Goal: Information Seeking & Learning: Check status

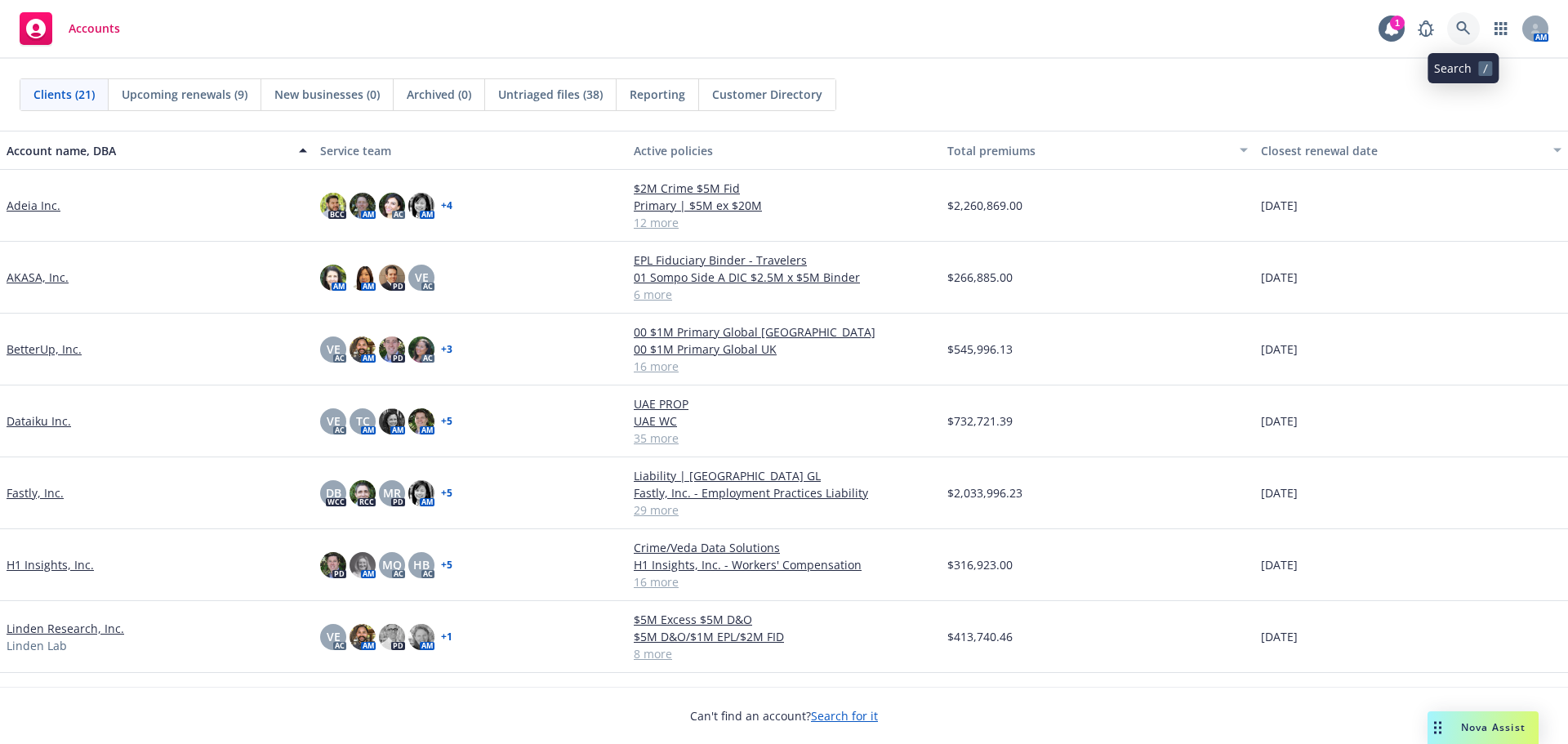
click at [1466, 34] on icon at bounding box center [1463, 28] width 15 height 15
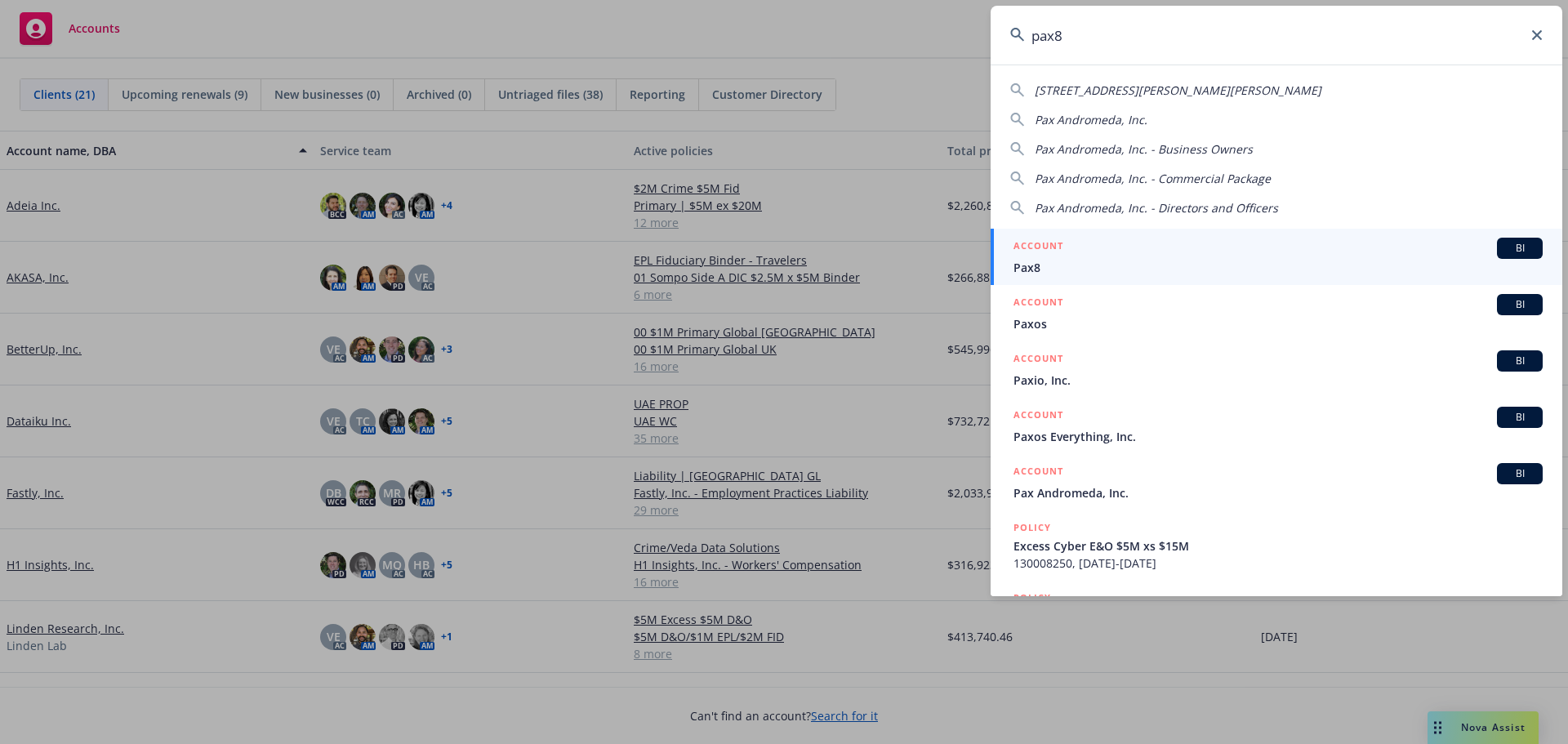
type input "pax8"
click at [1273, 276] on link "ACCOUNT BI Pax8" at bounding box center [1276, 257] width 572 height 56
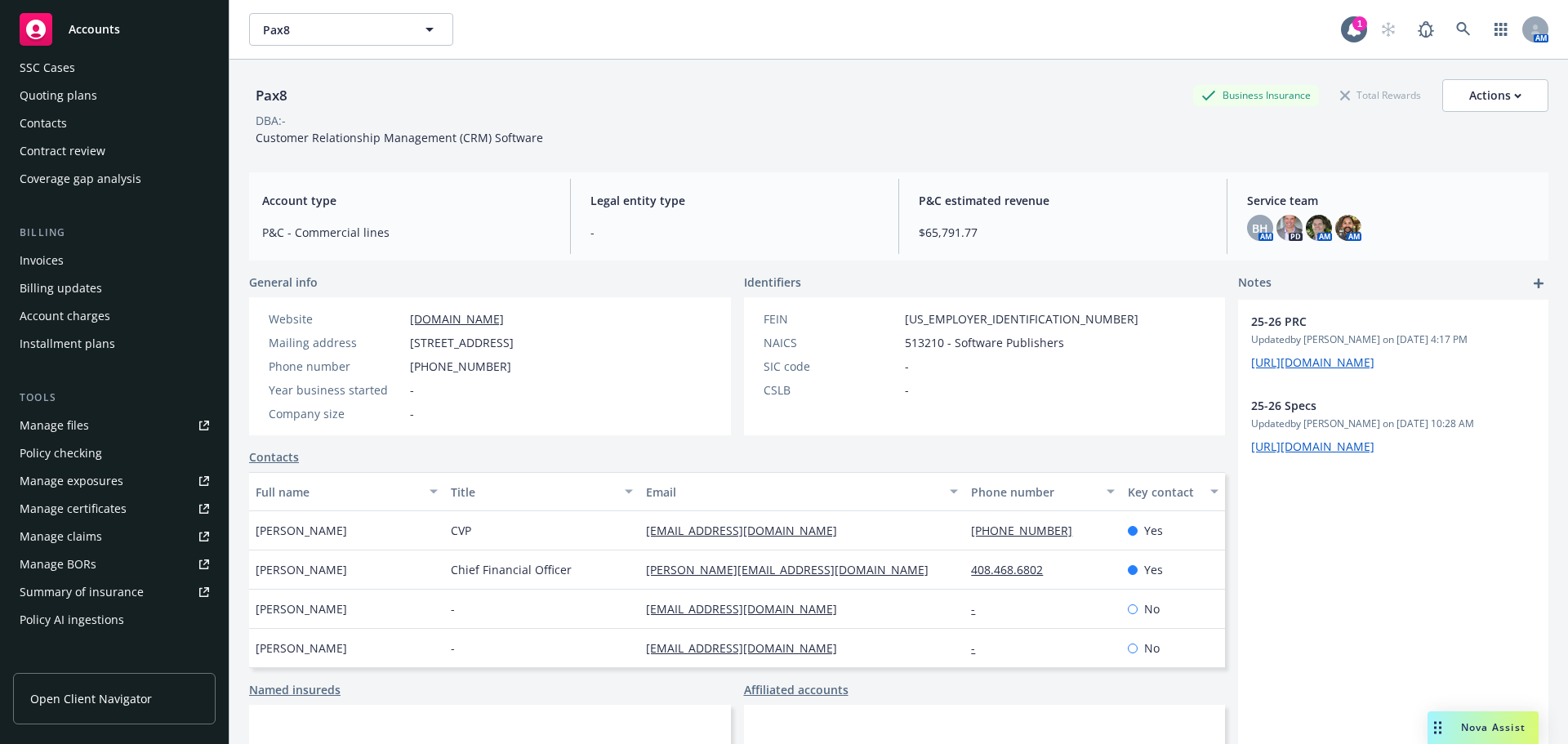
scroll to position [129, 0]
click at [117, 429] on link "Manage files" at bounding box center [114, 424] width 203 height 26
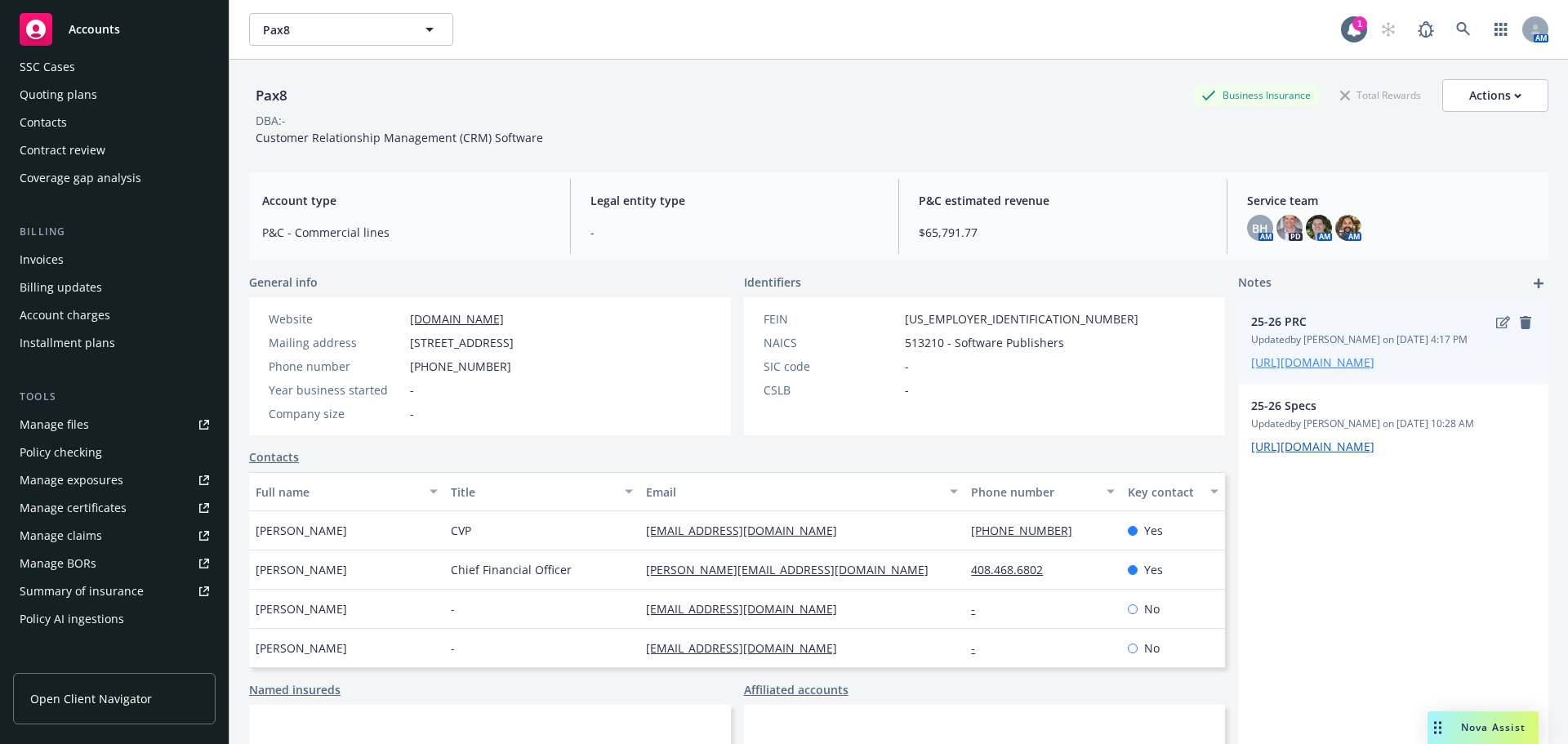
click at [1291, 370] on link "https://iln-my.sharepoint.com/:x:/g/personal/yamato_seki_newfront_com/EWnfs6VqD…" at bounding box center [1313, 362] width 123 height 16
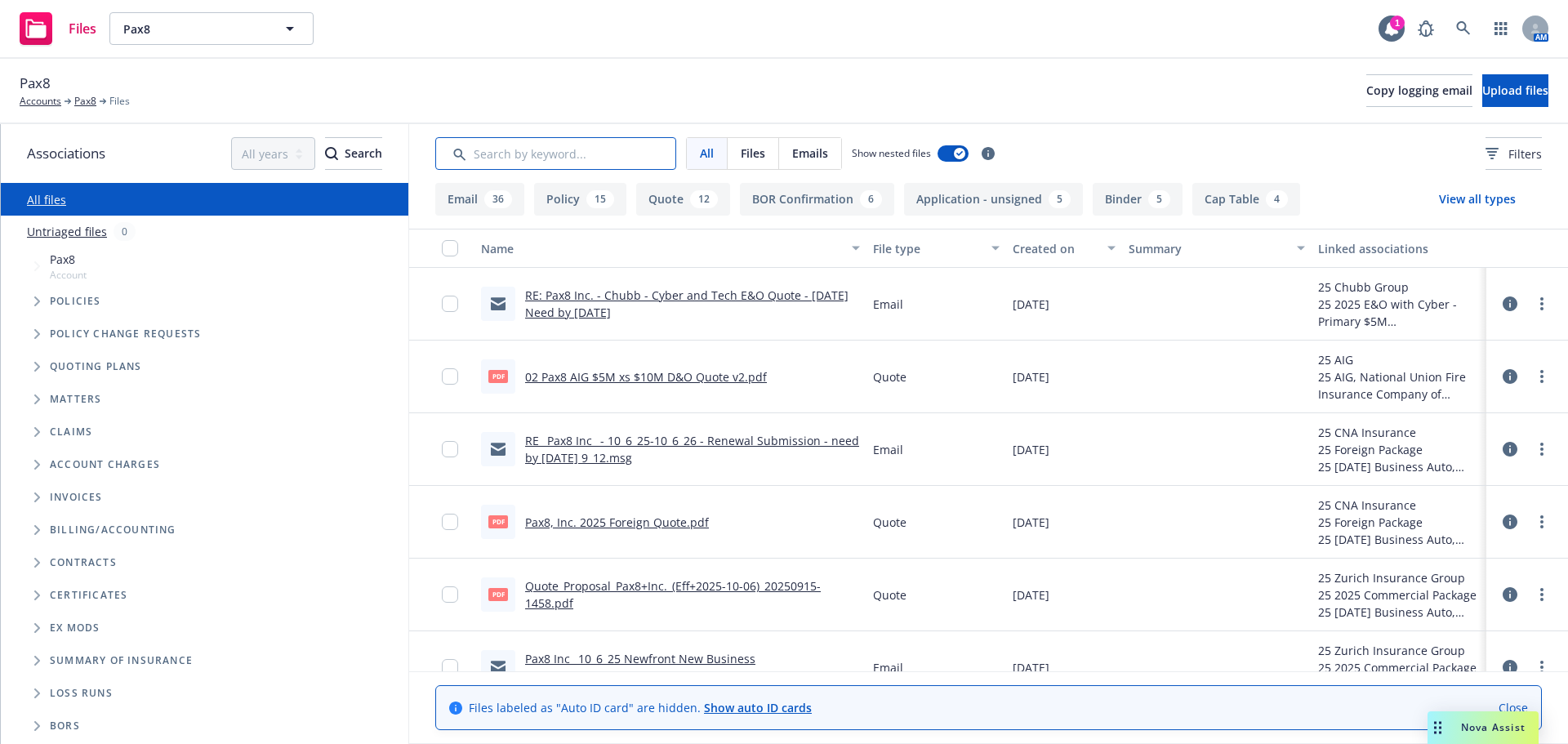
click at [640, 155] on input "Search by keyword..." at bounding box center [556, 153] width 241 height 33
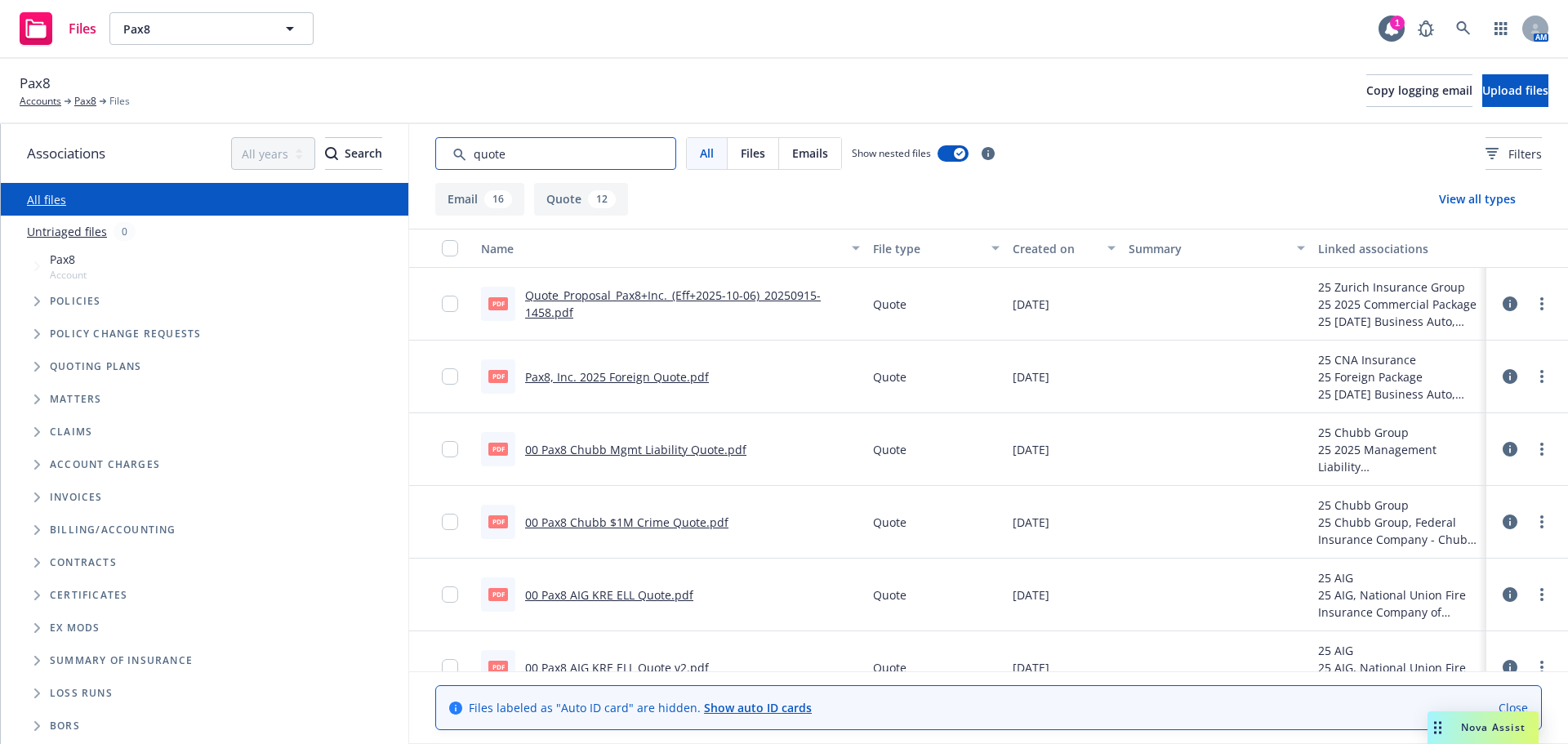
type input "quote"
click at [1493, 377] on div at bounding box center [1527, 376] width 69 height 52
click at [1503, 377] on icon at bounding box center [1510, 375] width 15 height 15
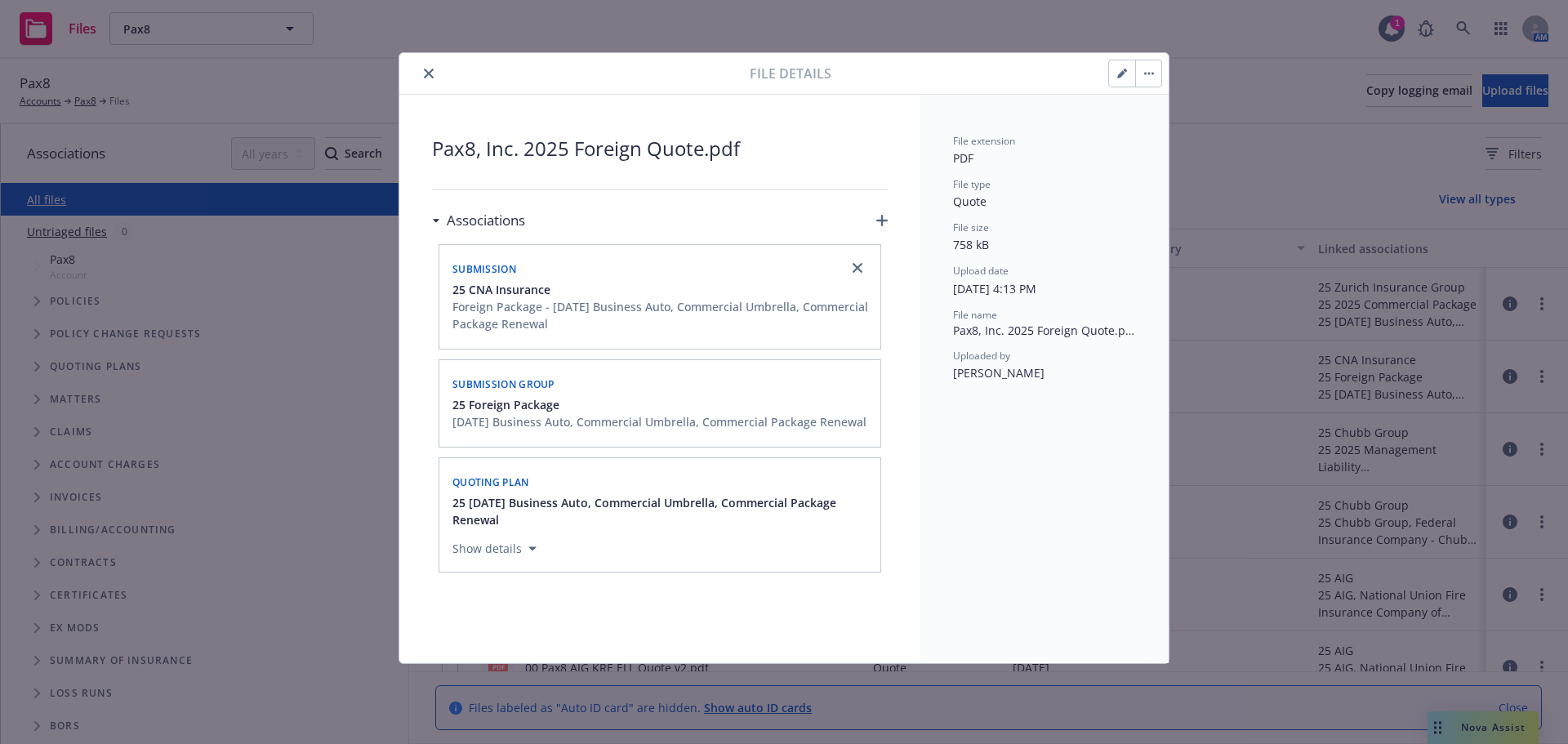
click at [431, 72] on icon "close" at bounding box center [429, 74] width 10 height 10
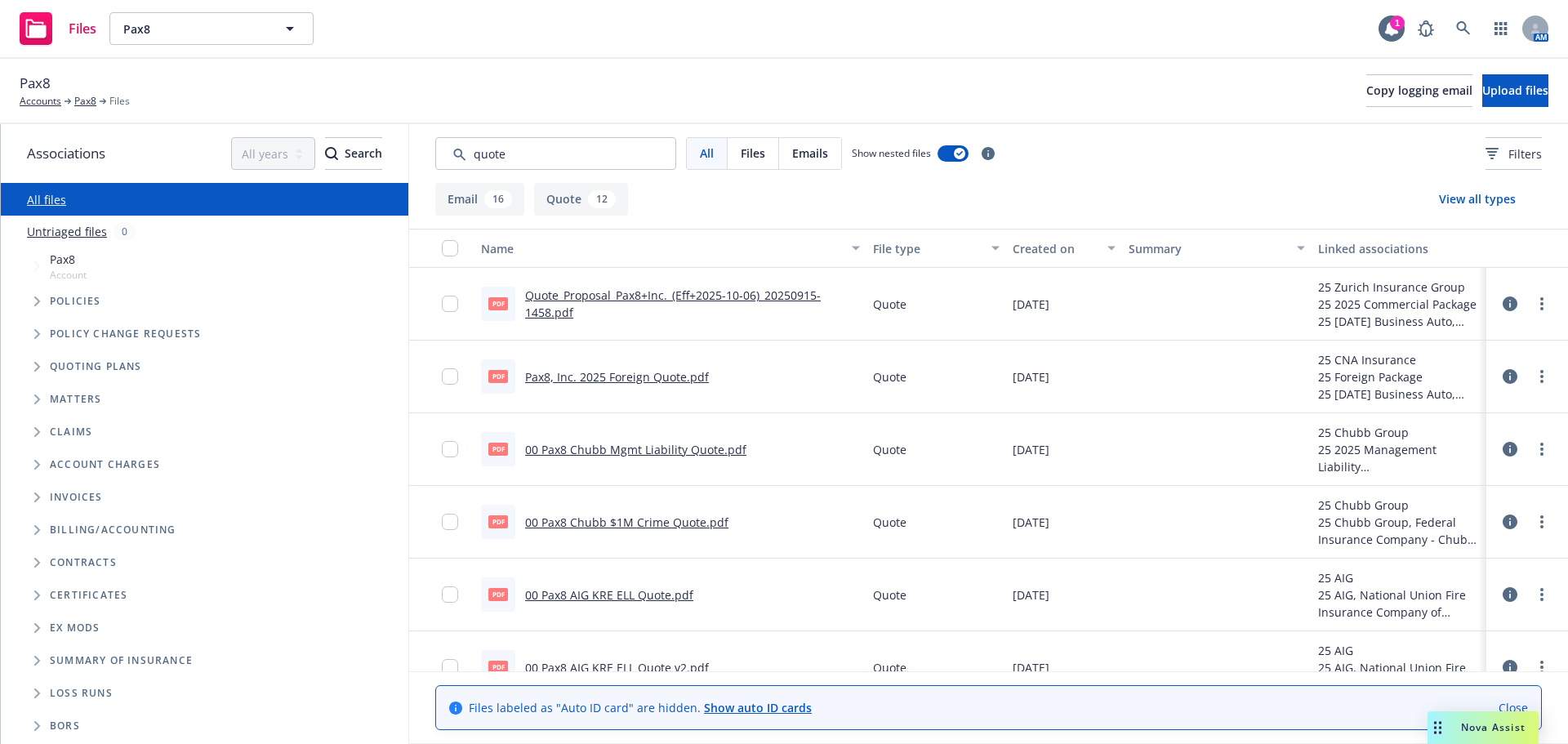
click at [656, 379] on link "Pax8, Inc. 2025 Foreign Quote.pdf" at bounding box center [616, 376] width 183 height 16
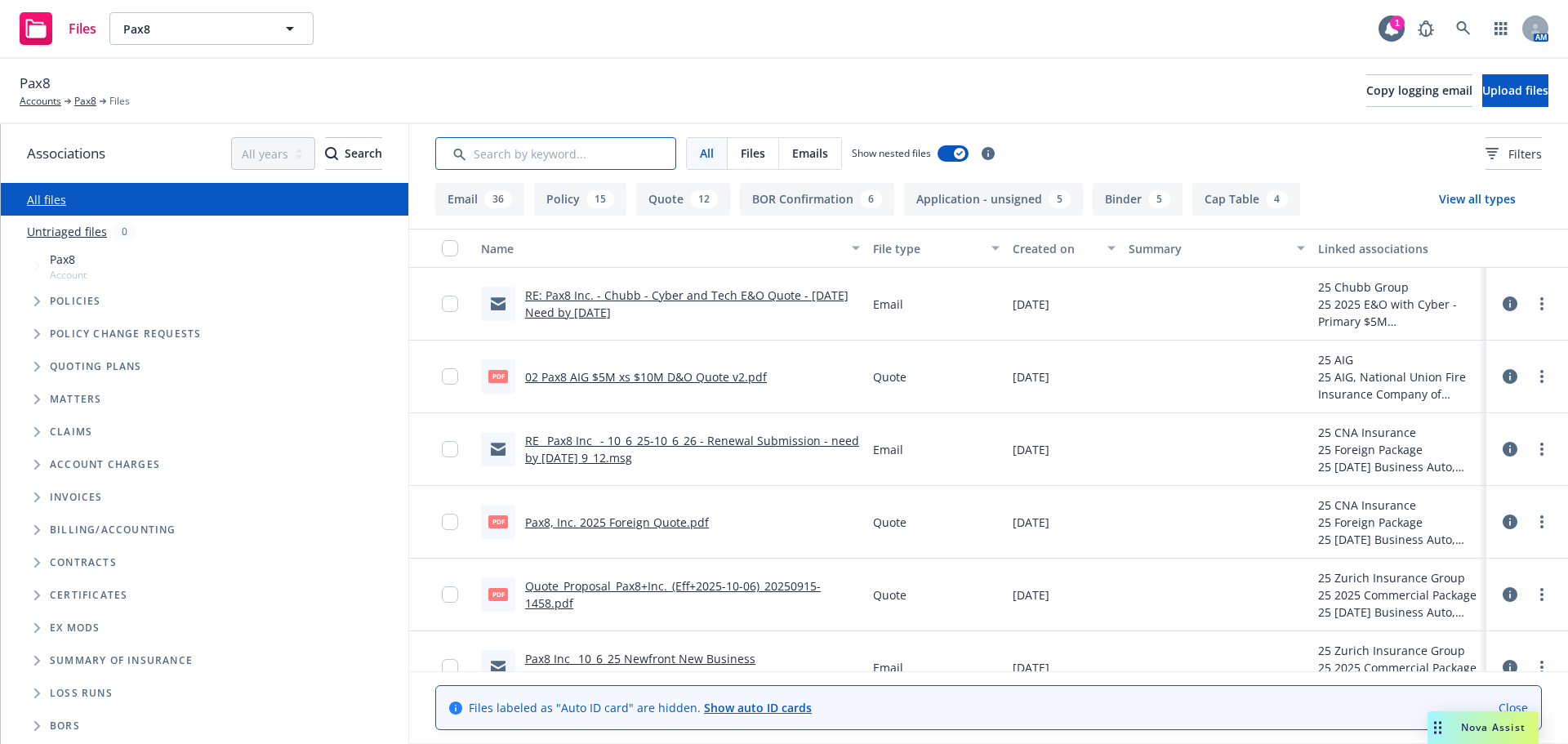
click at [604, 150] on input "Search by keyword..." at bounding box center [556, 153] width 241 height 33
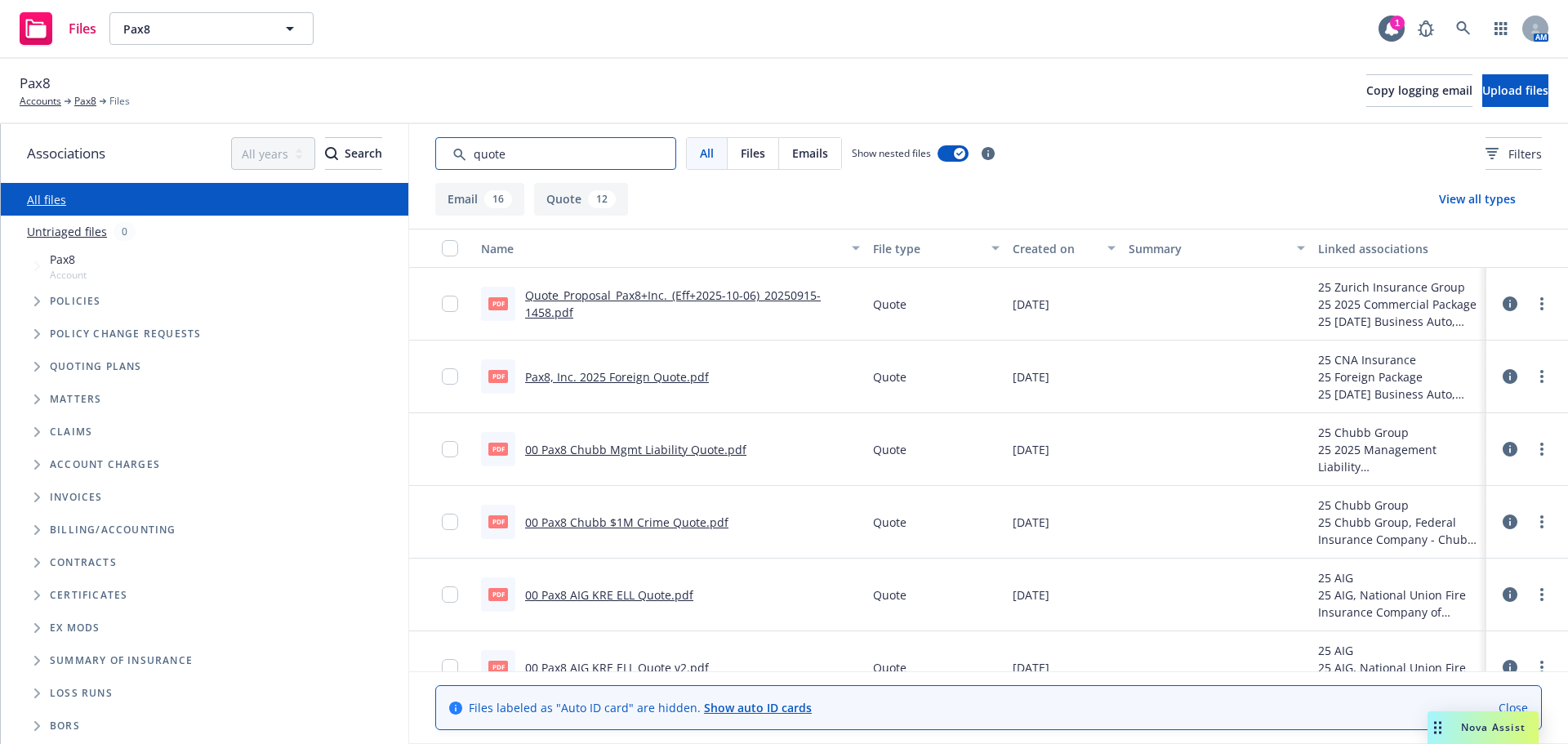
type input "quote"
click at [668, 292] on link "Quote_Proposal_Pax8+Inc._(Eff+2025-10-06)_20250915-1458.pdf" at bounding box center [672, 304] width 296 height 33
click at [87, 106] on link "Pax8" at bounding box center [85, 101] width 22 height 15
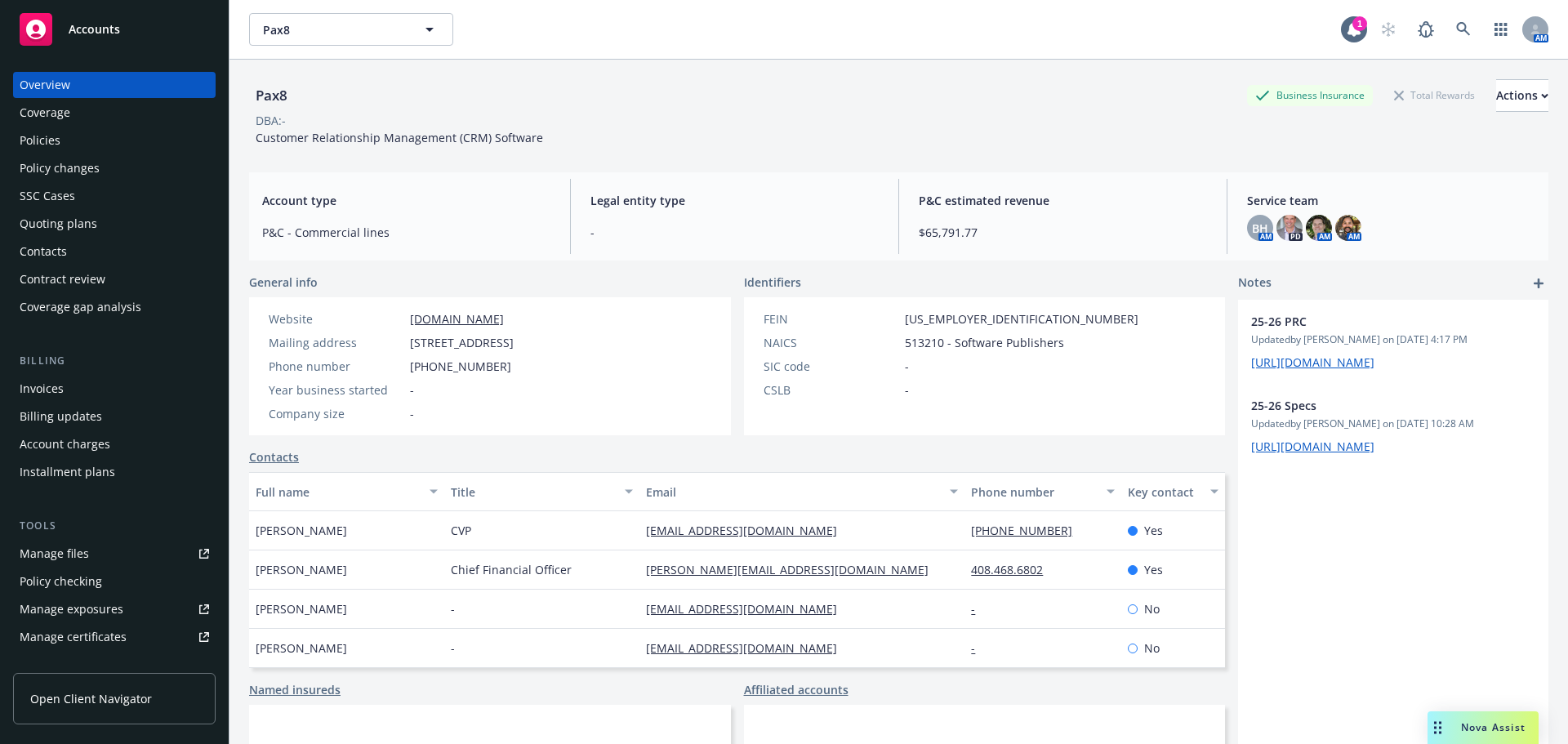
click at [111, 231] on div "Quoting plans" at bounding box center [114, 223] width 189 height 26
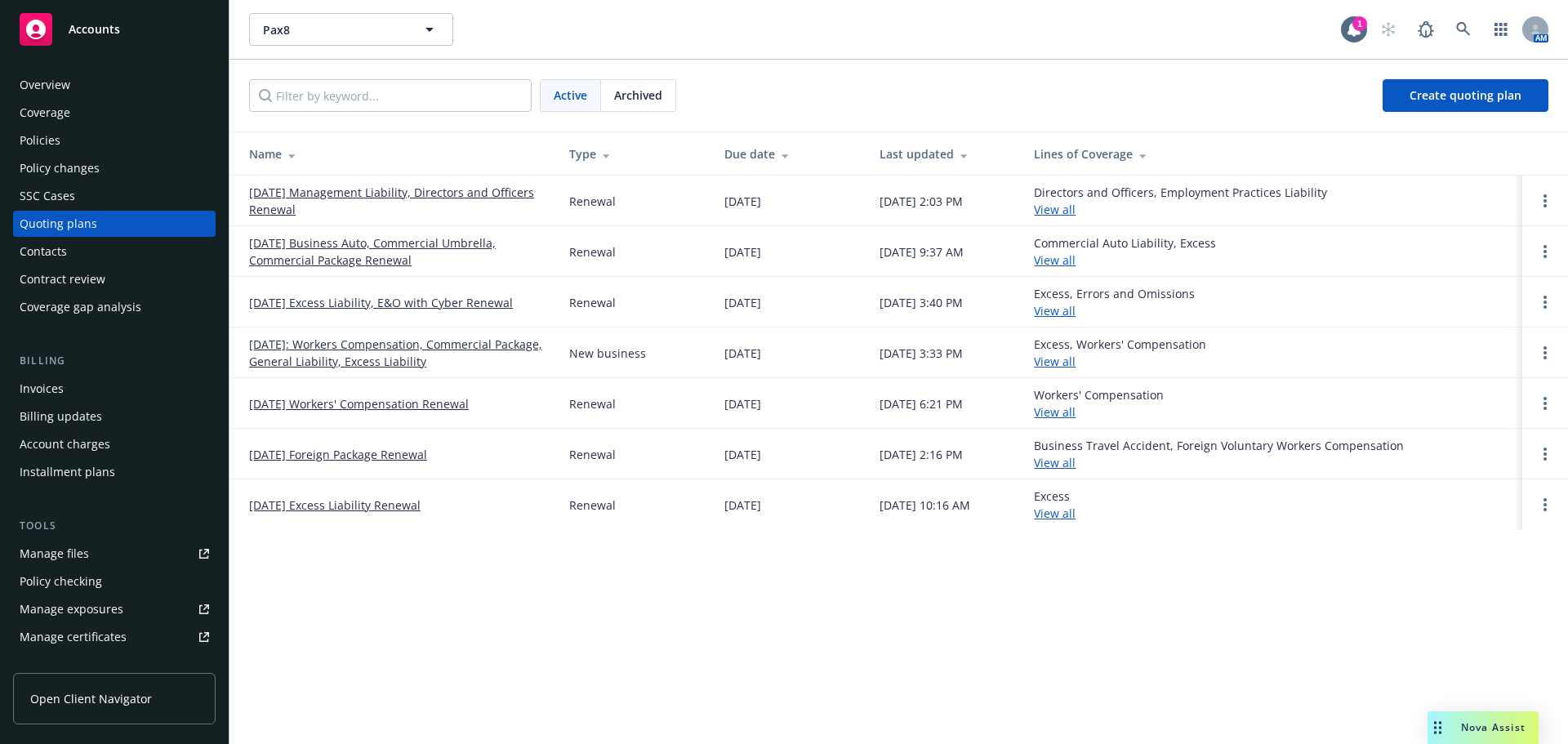
click at [416, 454] on link "10/06/25 Foreign Package Renewal" at bounding box center [339, 455] width 179 height 17
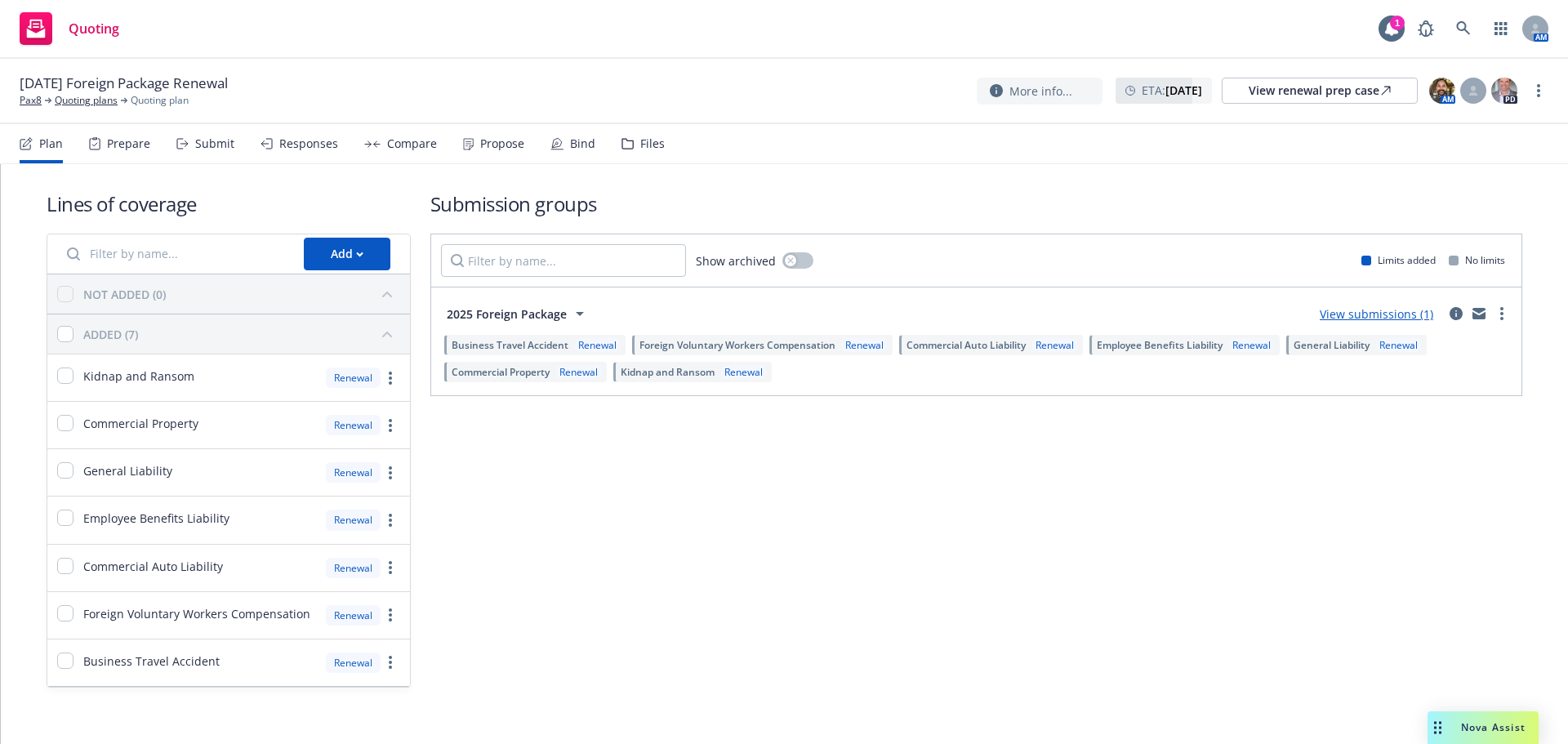
click at [643, 147] on div "Files" at bounding box center [652, 143] width 24 height 13
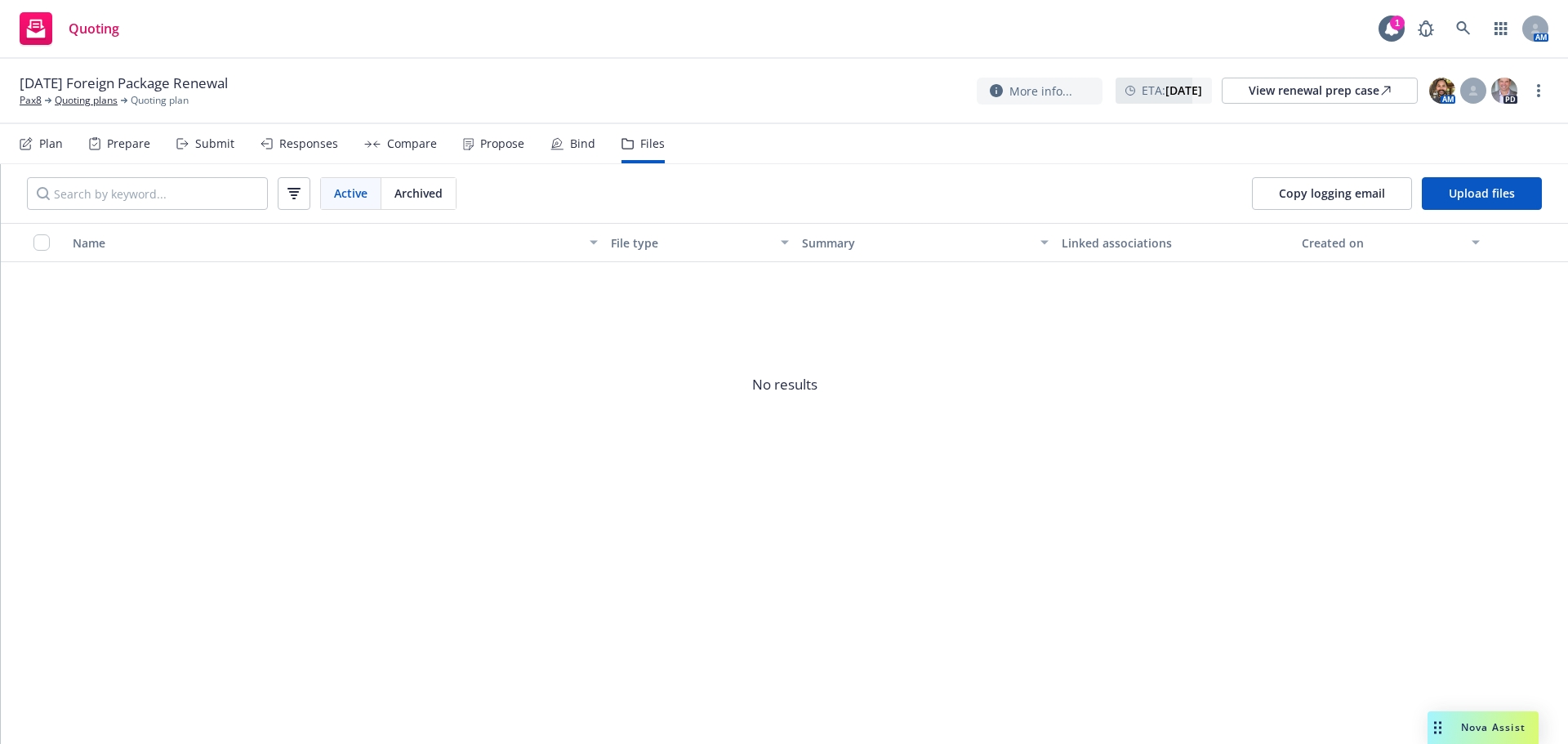
click at [85, 108] on div "10/06/25 Foreign Package Renewal Pax8 Quoting plans Quoting plan More info... E…" at bounding box center [784, 91] width 1568 height 65
click at [90, 102] on link "Quoting plans" at bounding box center [85, 100] width 63 height 15
